Goal: Information Seeking & Learning: Learn about a topic

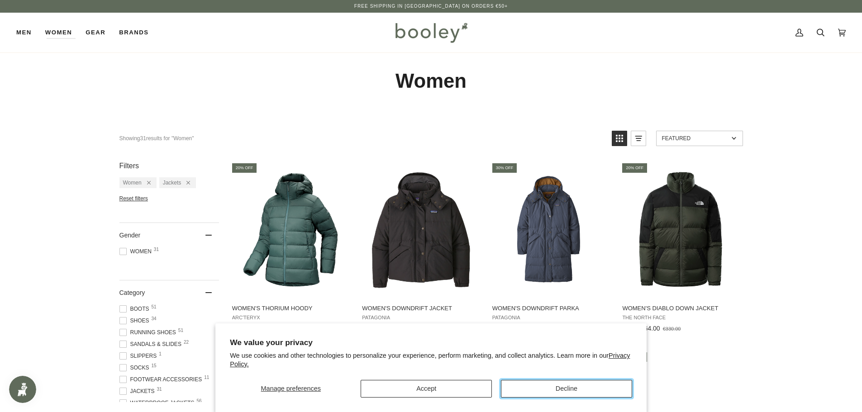
click at [547, 386] on button "Decline" at bounding box center [566, 389] width 131 height 18
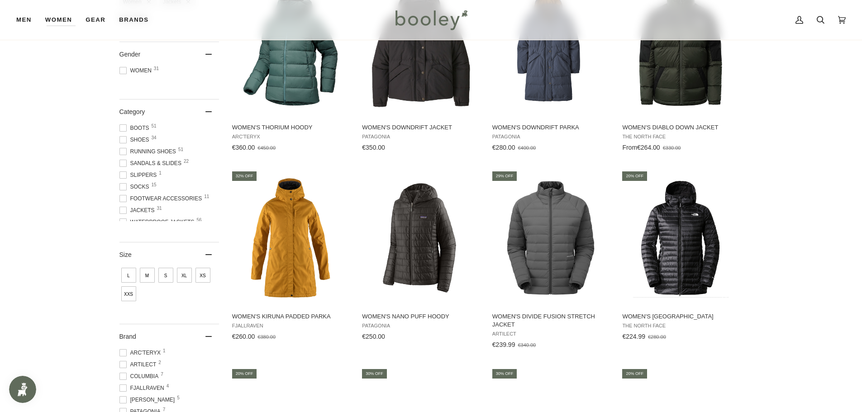
scroll to position [45, 0]
click at [123, 165] on span at bounding box center [122, 165] width 7 height 7
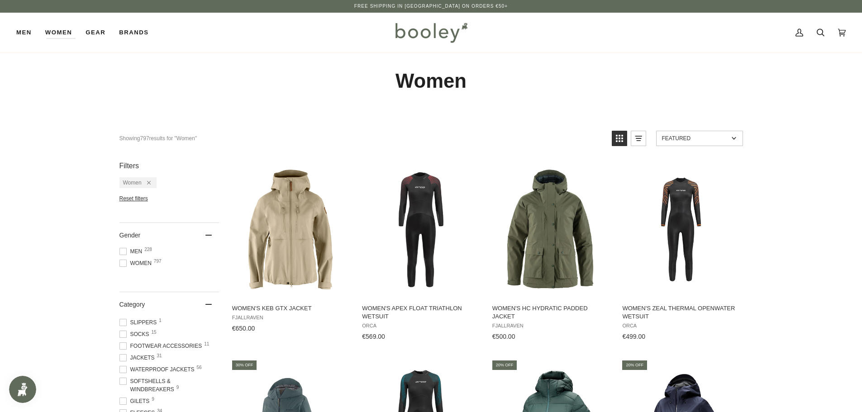
scroll to position [90, 0]
click at [126, 390] on span at bounding box center [122, 391] width 7 height 7
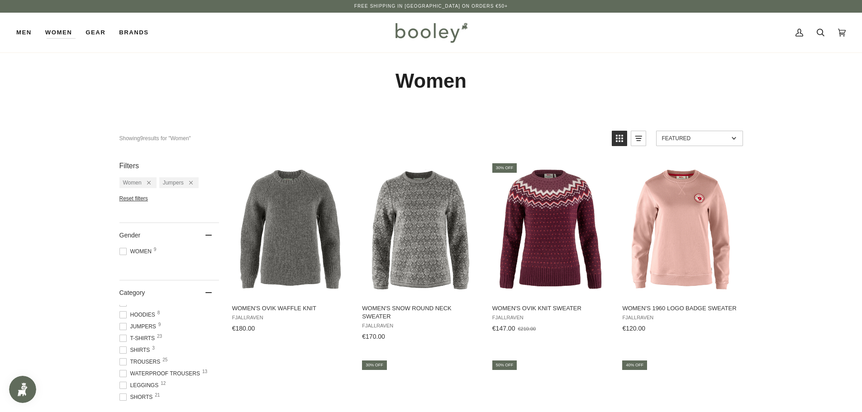
scroll to position [136, 0]
click at [123, 307] on span at bounding box center [122, 310] width 7 height 7
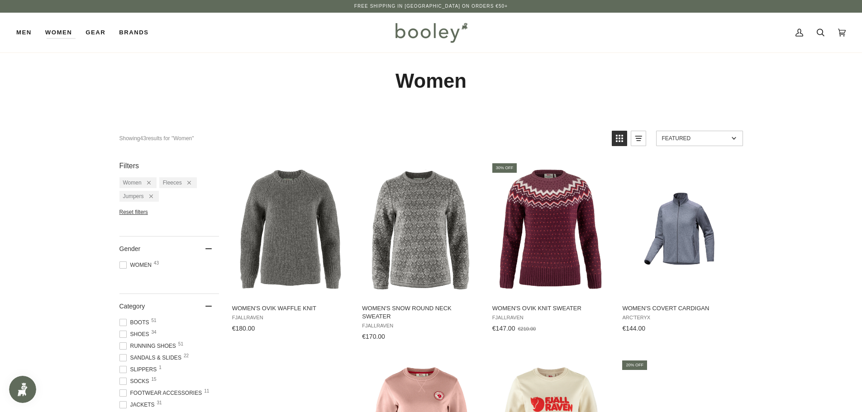
scroll to position [136, 0]
click at [123, 321] on span at bounding box center [122, 324] width 7 height 7
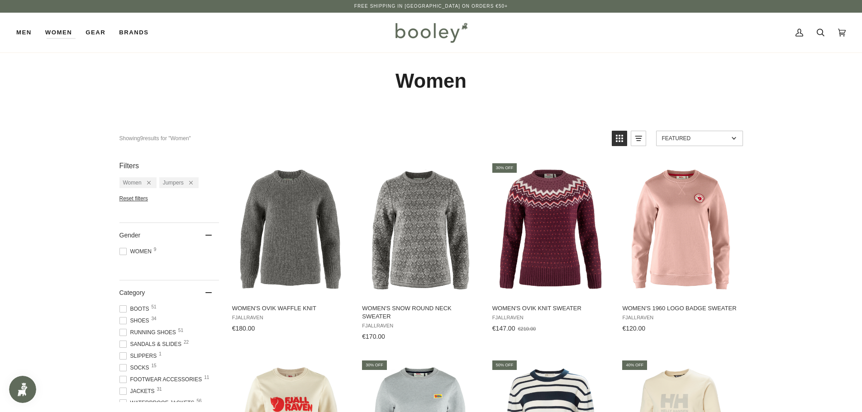
scroll to position [136, 0]
click at [125, 306] on ul "Boots 51 Shoes 34 Running Shoes 51 Sandals & Slides 22 Slippers 1 Socks 15 Foot…" at bounding box center [169, 353] width 100 height 97
click at [123, 310] on span at bounding box center [122, 310] width 7 height 7
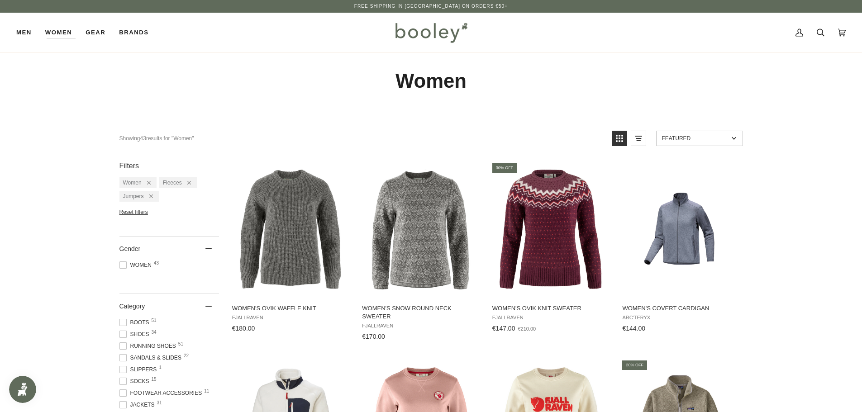
scroll to position [136, 0]
click at [122, 336] on span at bounding box center [122, 336] width 7 height 7
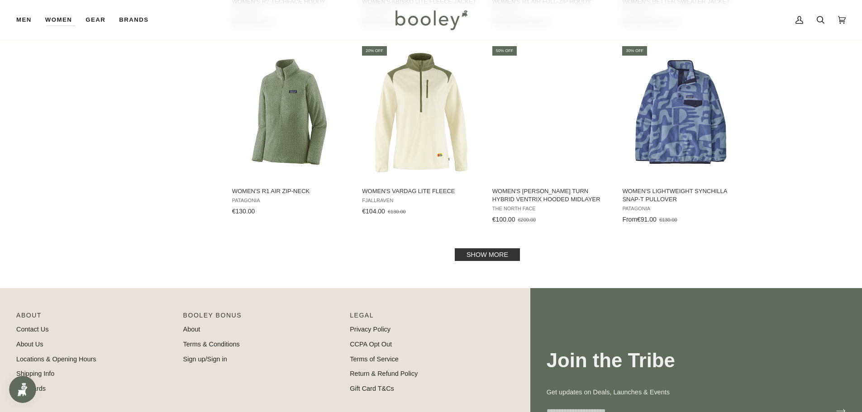
scroll to position [950, 0]
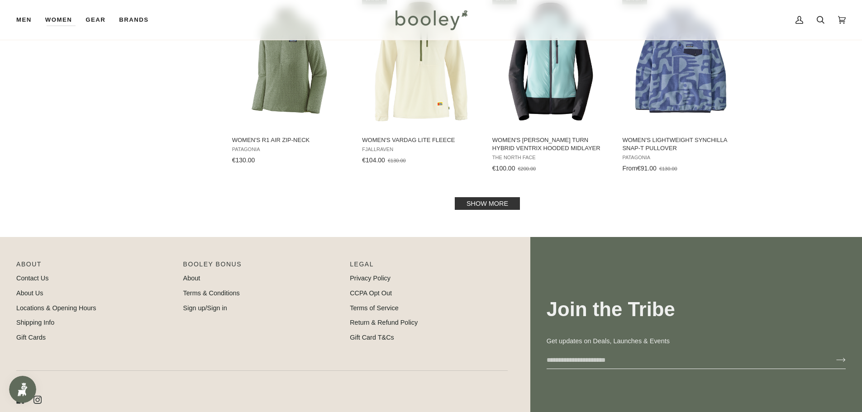
click at [488, 205] on link "Show more" at bounding box center [487, 203] width 65 height 13
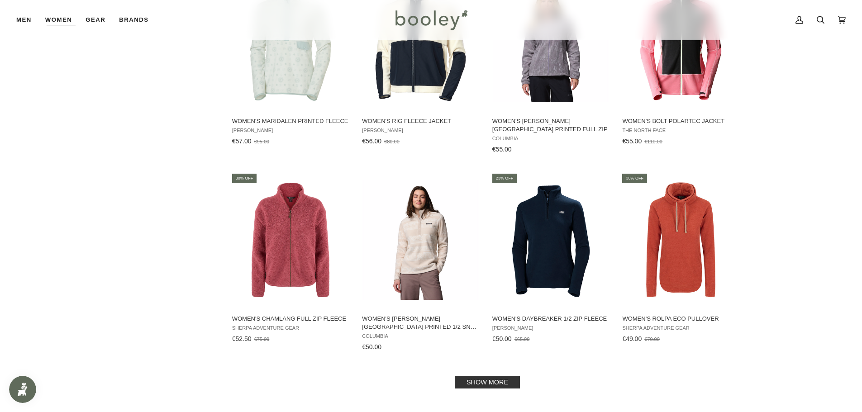
scroll to position [1765, 0]
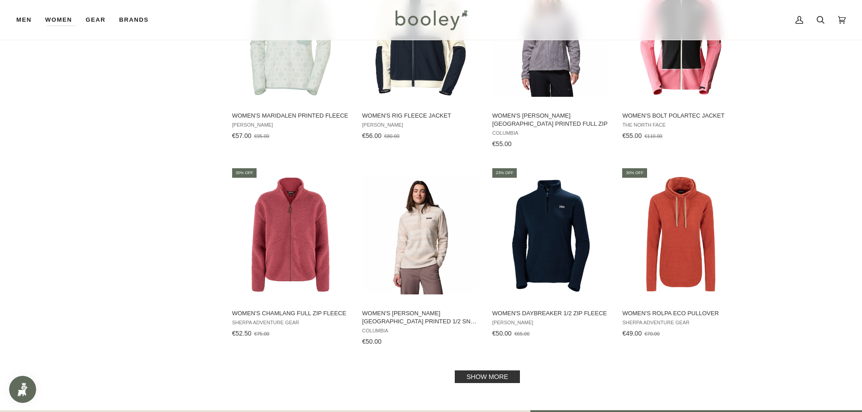
click at [497, 376] on link "Show more" at bounding box center [487, 377] width 65 height 13
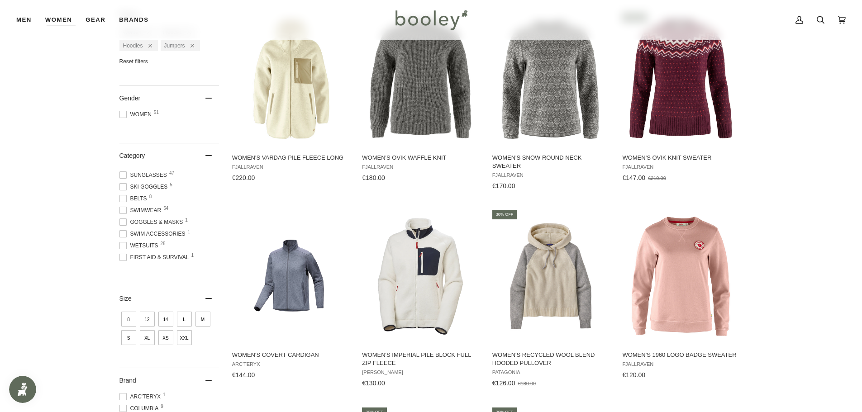
scroll to position [90, 0]
